Goal: Transaction & Acquisition: Purchase product/service

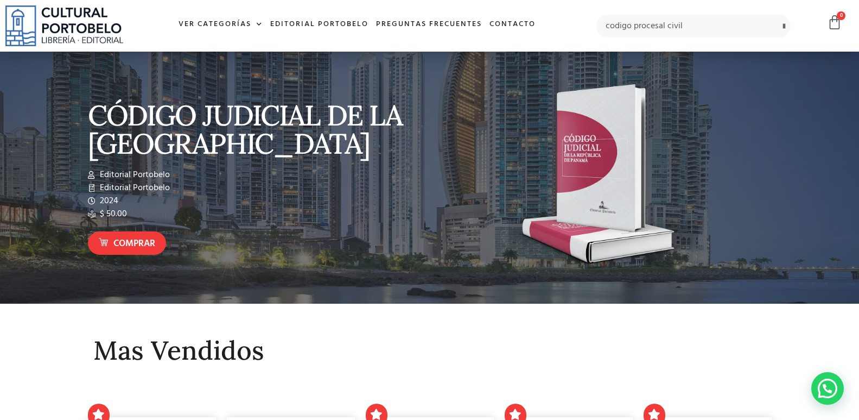
type input "codigo procesal civil"
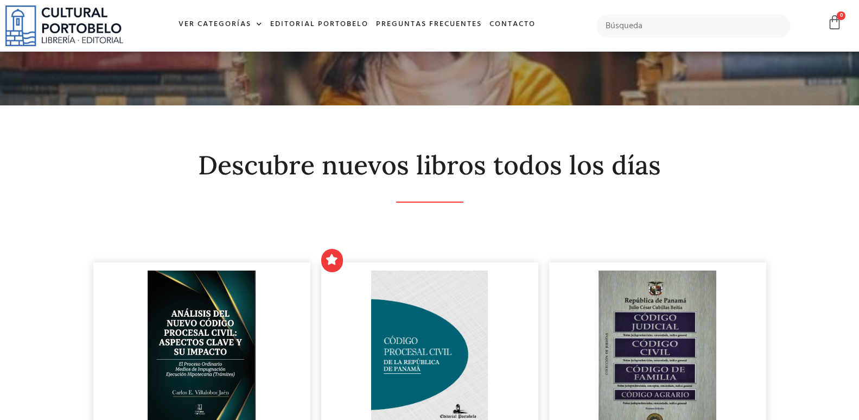
scroll to position [163, 0]
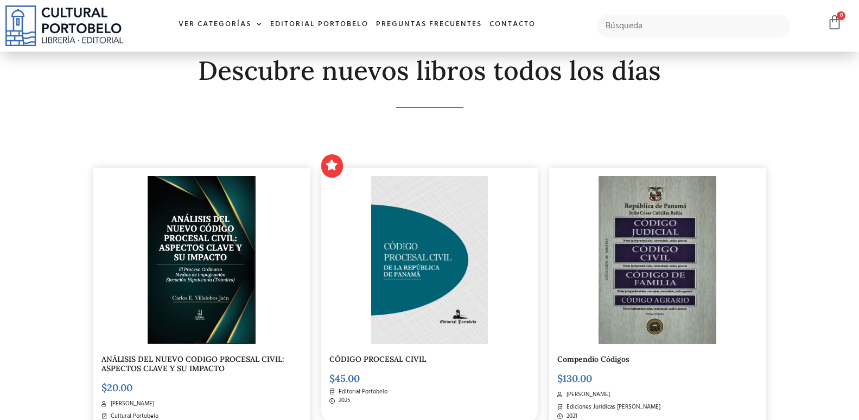
click at [512, 214] on div at bounding box center [429, 260] width 201 height 168
